Goal: Find specific page/section: Find specific page/section

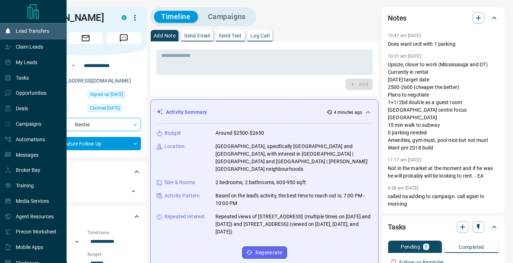
click at [25, 34] on p "Lead Transfers" at bounding box center [32, 31] width 33 height 6
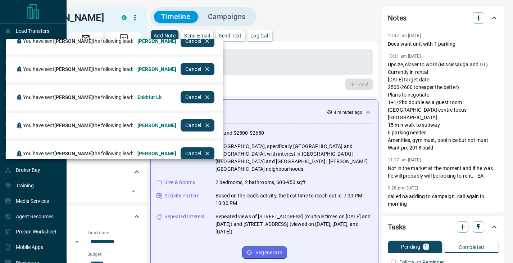
scroll to position [164, 0]
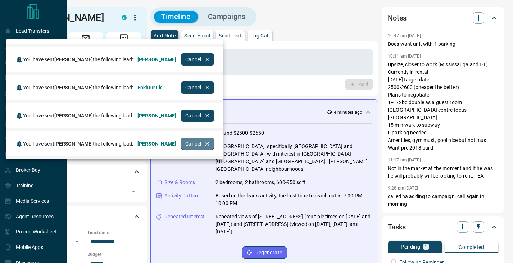
click at [210, 146] on icon "button" at bounding box center [207, 143] width 6 height 6
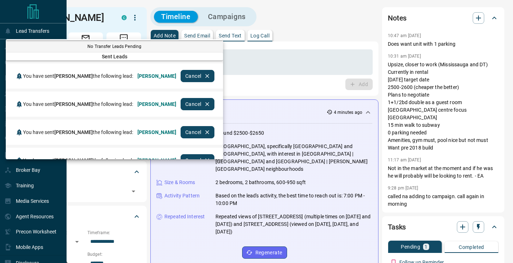
scroll to position [0, 0]
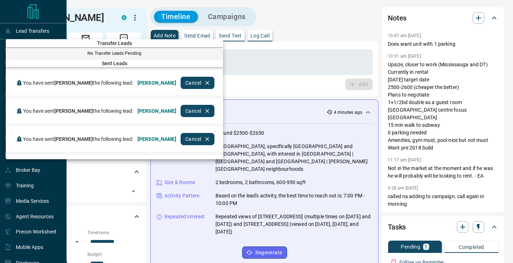
click at [274, 84] on div at bounding box center [256, 131] width 513 height 263
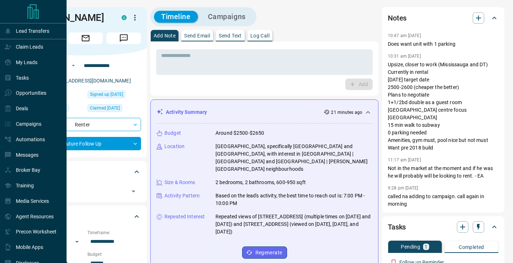
click at [144, 80] on div "**********" at bounding box center [85, 106] width 122 height 102
click at [163, 87] on div "Add" at bounding box center [264, 84] width 217 height 12
click at [37, 56] on div "My Leads" at bounding box center [33, 61] width 67 height 15
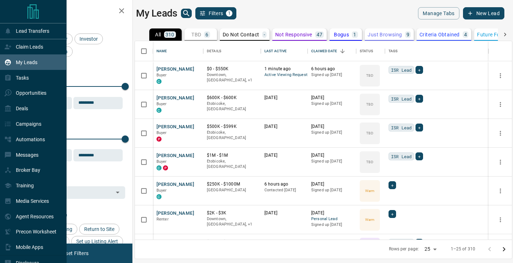
scroll to position [198, 377]
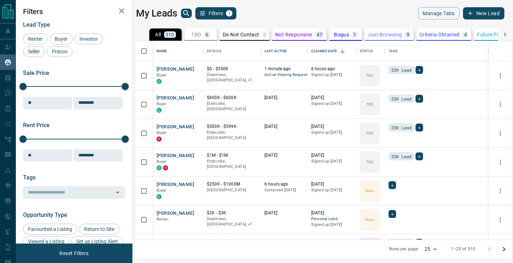
click at [192, 14] on div "My Leads Filters 1" at bounding box center [228, 13] width 184 height 12
click at [187, 14] on icon "search button" at bounding box center [186, 13] width 6 height 6
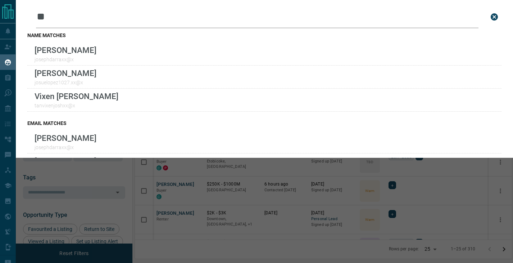
type input "*"
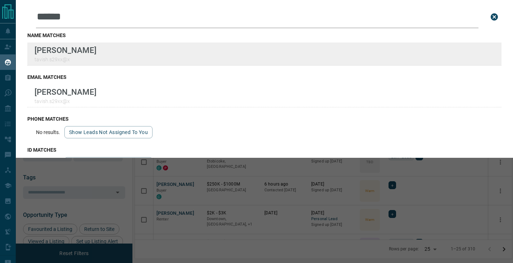
click at [149, 56] on div "[PERSON_NAME] [PERSON_NAME].s29xx@x" at bounding box center [264, 53] width 474 height 23
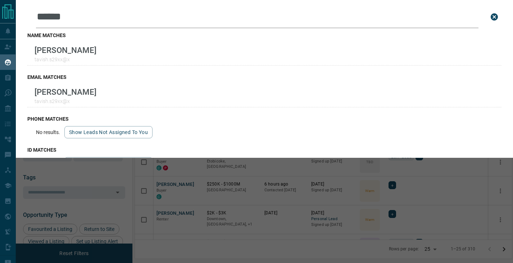
click at [82, 17] on input "******" at bounding box center [257, 17] width 442 height 22
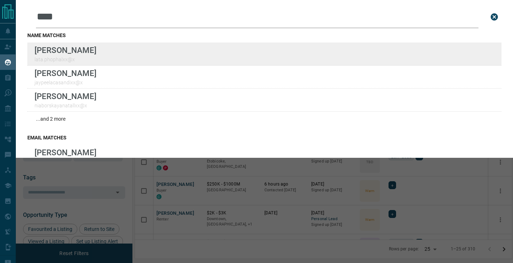
type input "****"
click at [73, 55] on p "[PERSON_NAME]" at bounding box center [66, 49] width 62 height 9
